Goal: Book appointment/travel/reservation

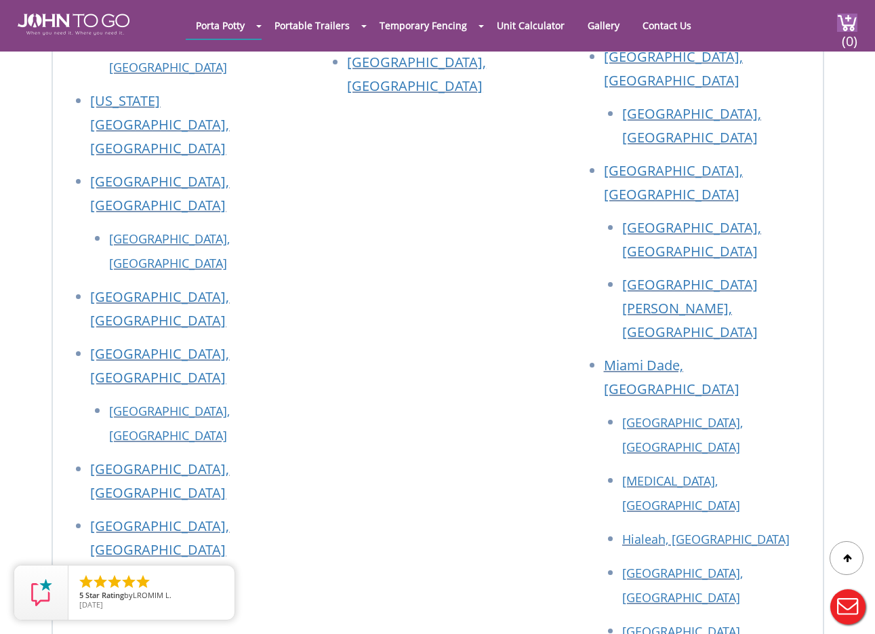
scroll to position [7268, 0]
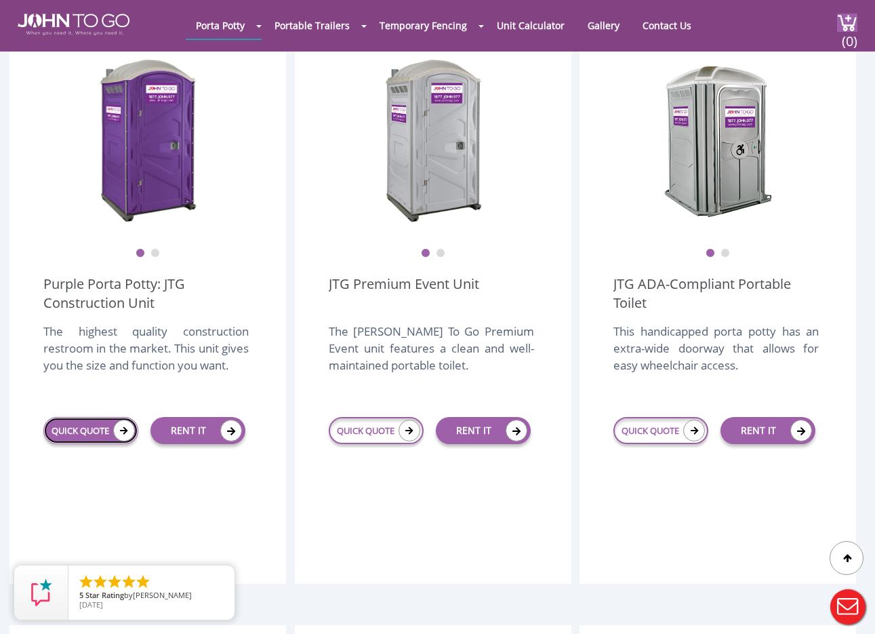
click at [73, 417] on link "QUICK QUOTE" at bounding box center [90, 430] width 95 height 27
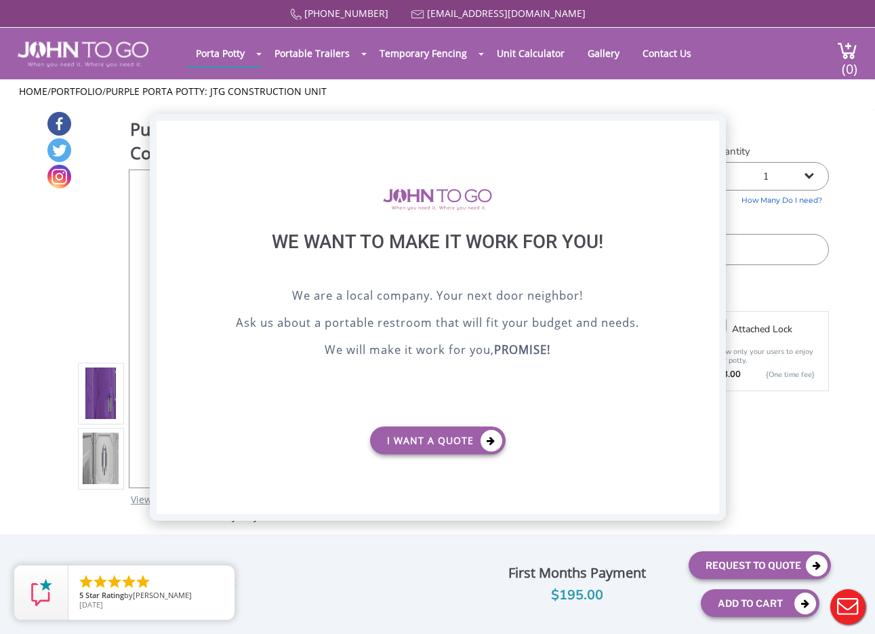
click at [708, 125] on div "X" at bounding box center [707, 132] width 21 height 23
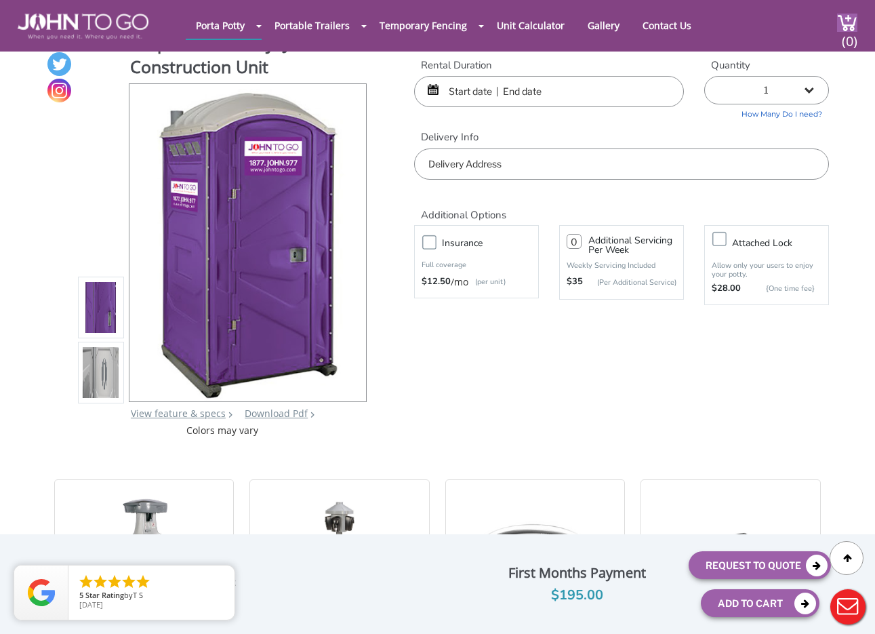
scroll to position [33, 0]
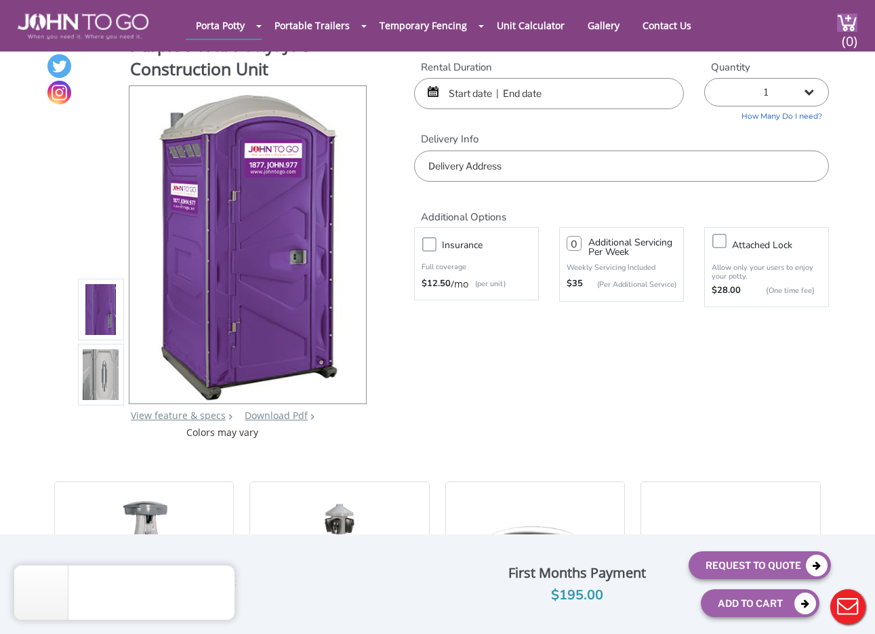
click at [571, 100] on input "text" at bounding box center [549, 93] width 270 height 31
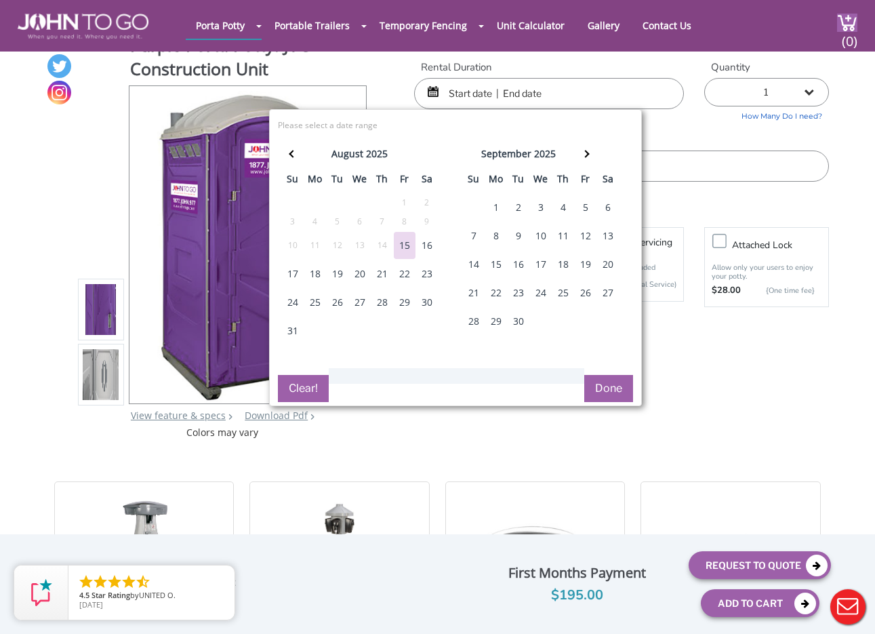
click at [408, 242] on div "15" at bounding box center [405, 245] width 22 height 27
click at [312, 275] on div "18" at bounding box center [315, 273] width 22 height 27
type input "[DATE] to [DATE]"
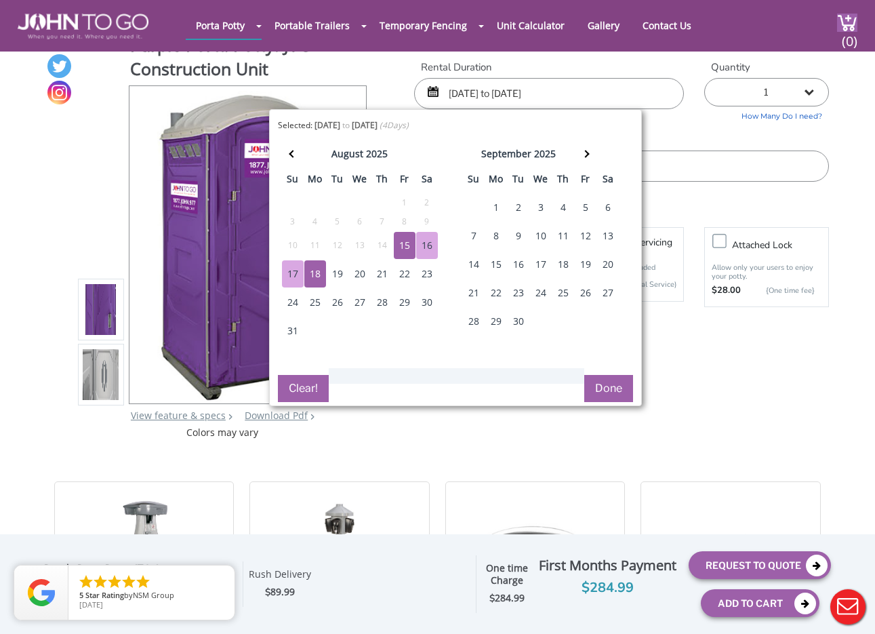
click at [691, 141] on label "Delivery Info" at bounding box center [621, 139] width 415 height 14
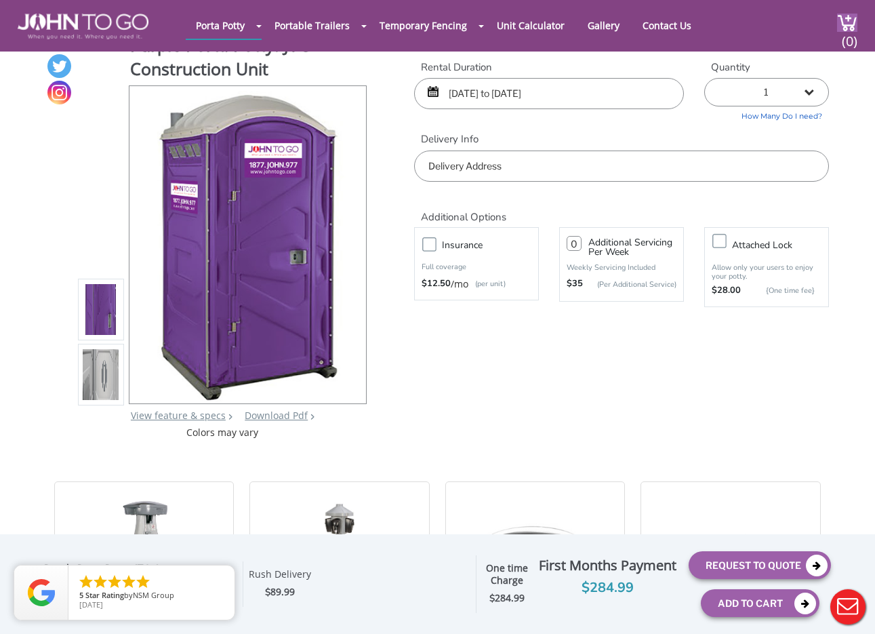
click at [604, 162] on input "text" at bounding box center [621, 165] width 415 height 31
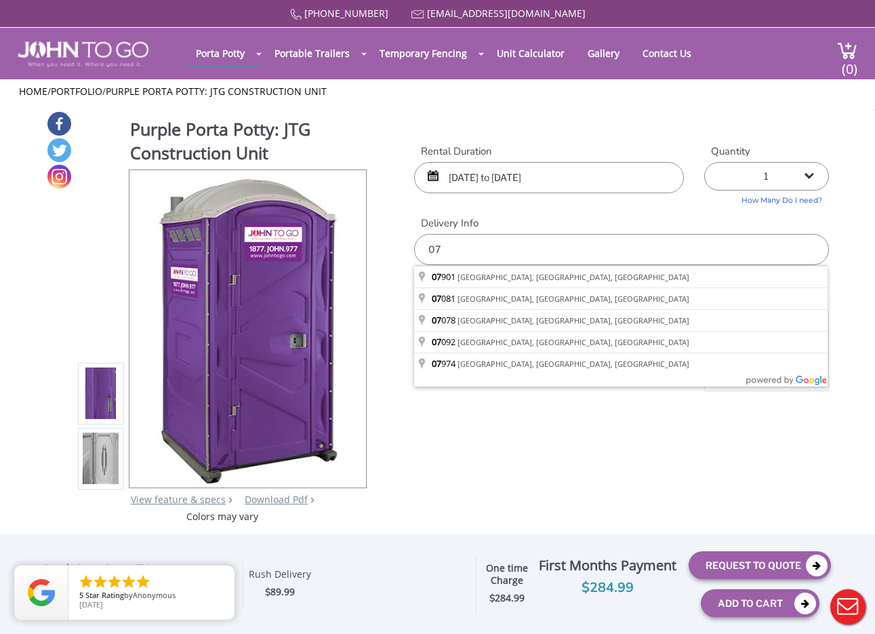
scroll to position [3, 0]
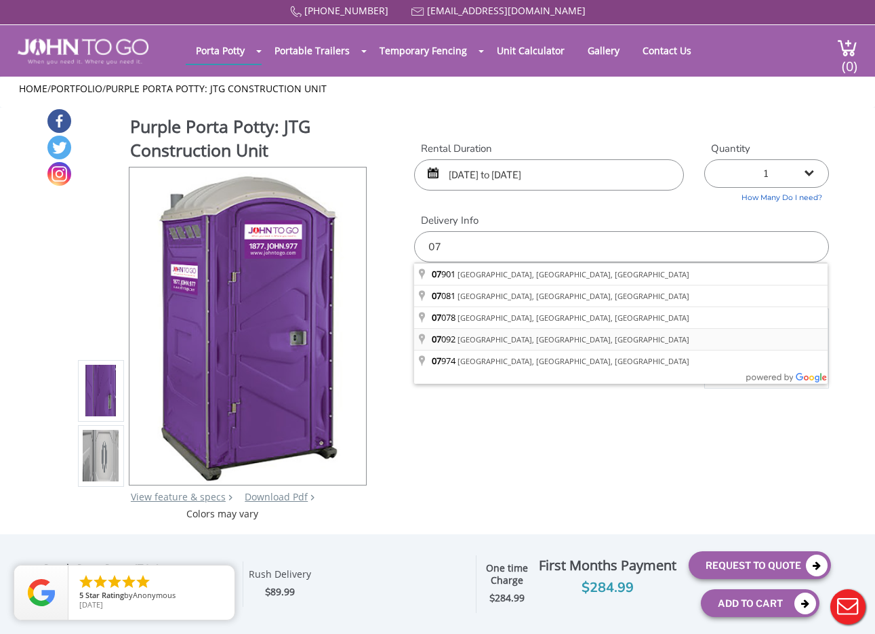
type input "[GEOGRAPHIC_DATA], [GEOGRAPHIC_DATA]"
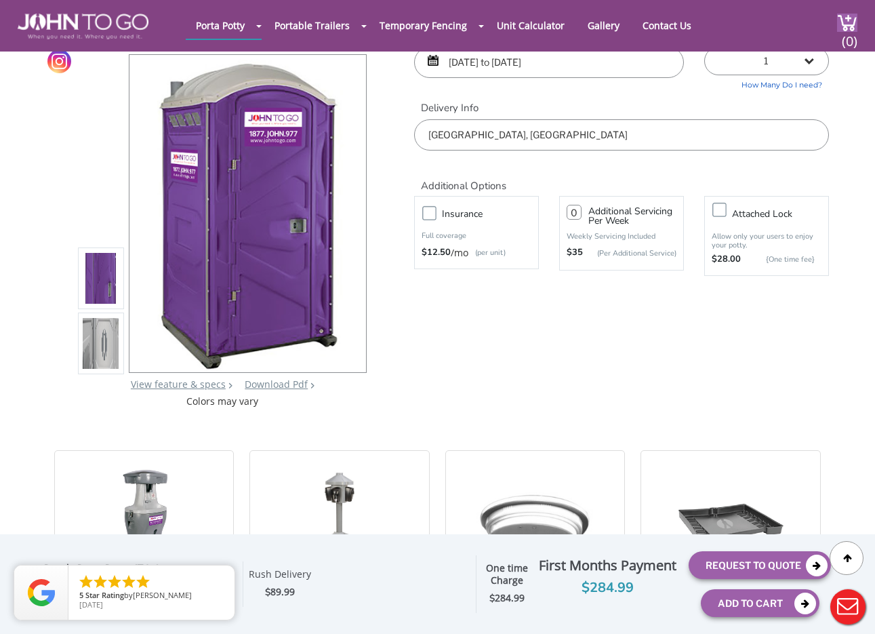
scroll to position [0, 0]
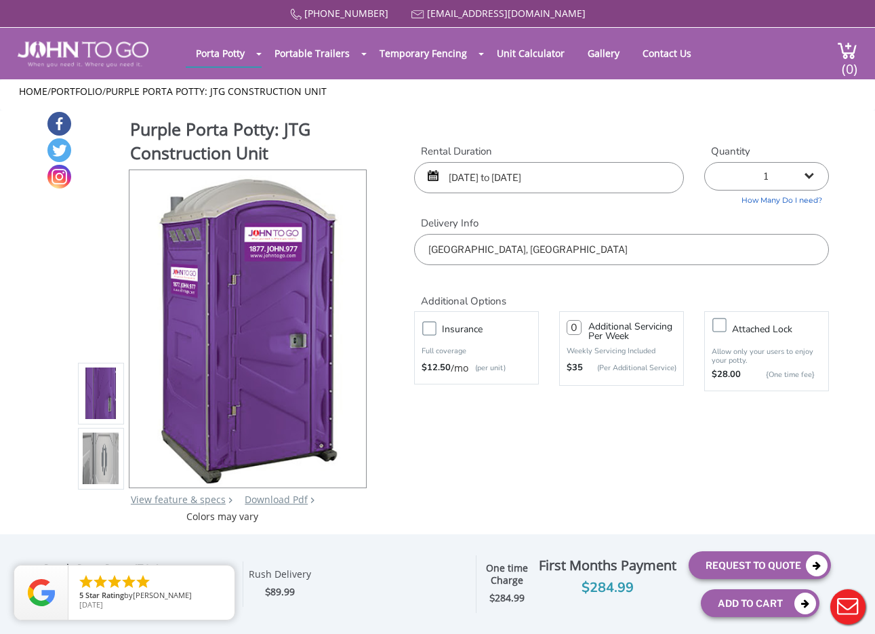
click at [435, 327] on label "Insurance" at bounding box center [490, 329] width 110 height 17
click at [0, 0] on input "Insurance" at bounding box center [0, 0] width 0 height 0
click at [435, 328] on label "Insurance" at bounding box center [490, 329] width 110 height 17
click at [0, 0] on input "Insurance" at bounding box center [0, 0] width 0 height 0
click at [546, 181] on input "[DATE] to [DATE]" at bounding box center [549, 177] width 270 height 31
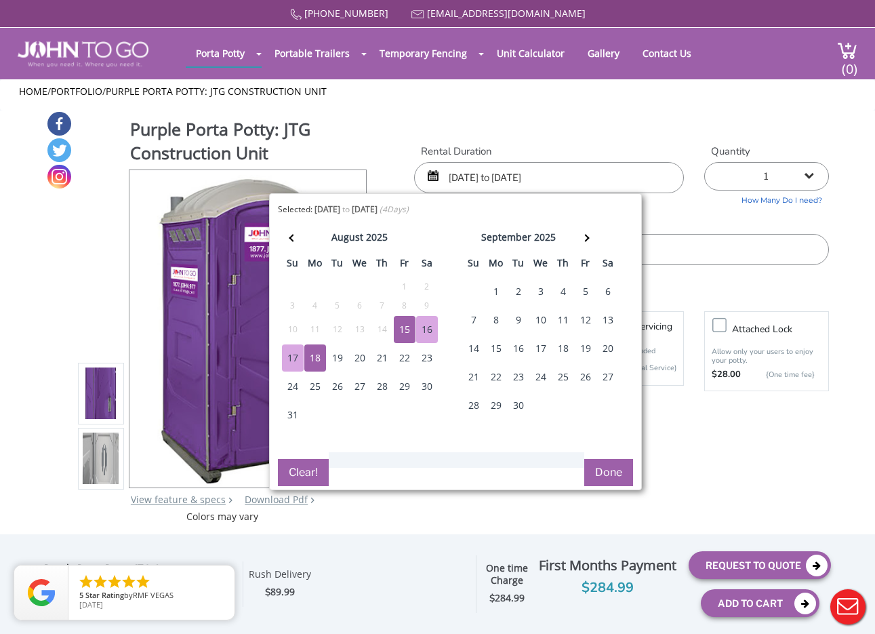
click at [426, 329] on div "16" at bounding box center [427, 329] width 22 height 27
click at [426, 326] on div "16" at bounding box center [427, 329] width 22 height 27
type input "[DATE] to [DATE]"
click at [613, 473] on button "Done" at bounding box center [608, 472] width 49 height 27
